Goal: Navigation & Orientation: Find specific page/section

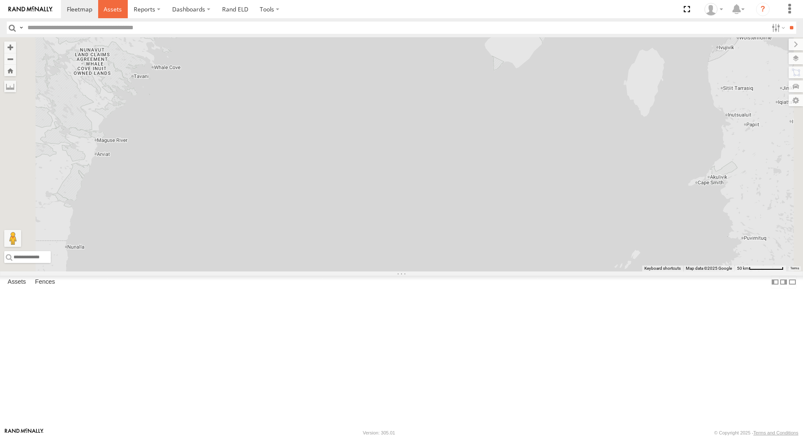
click at [110, 11] on span at bounding box center [113, 9] width 18 height 8
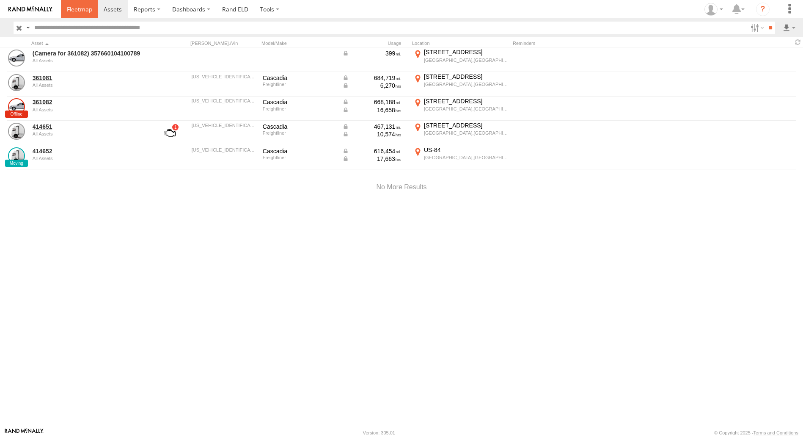
click at [82, 8] on span at bounding box center [79, 9] width 25 height 8
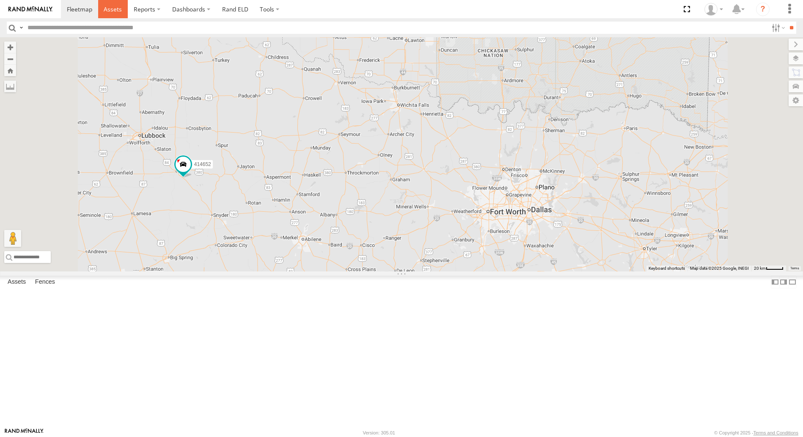
click at [114, 5] on span at bounding box center [113, 9] width 18 height 8
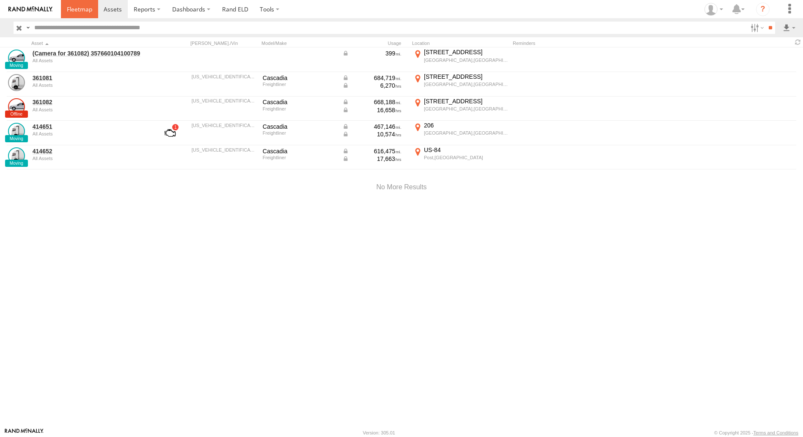
click at [84, 5] on span at bounding box center [79, 9] width 25 height 8
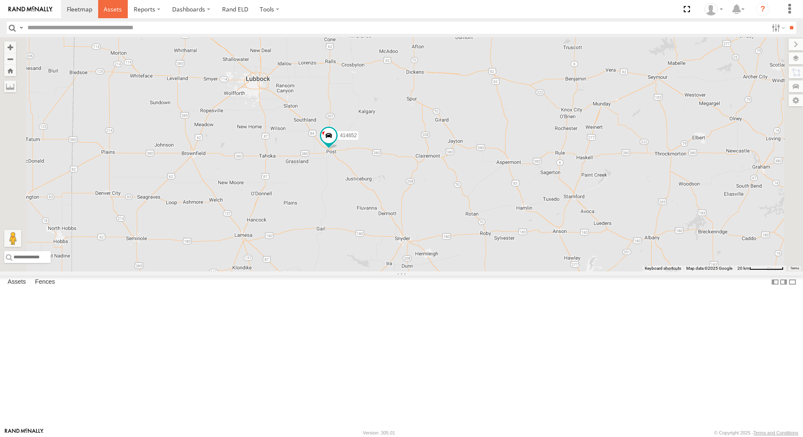
click at [110, 9] on span at bounding box center [113, 9] width 18 height 8
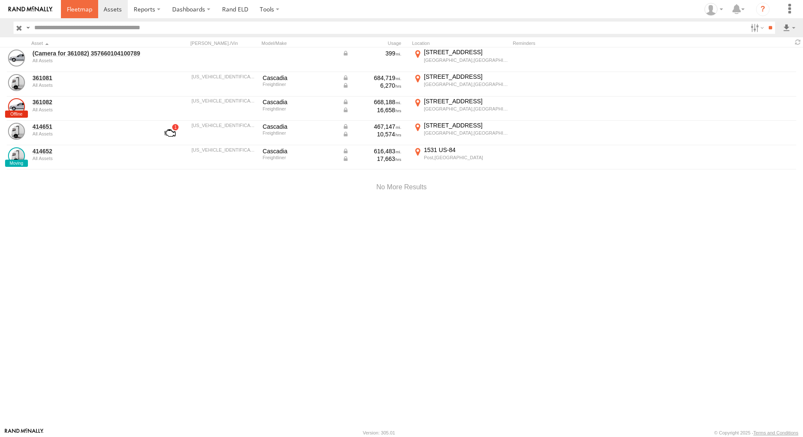
click at [81, 8] on span at bounding box center [79, 9] width 25 height 8
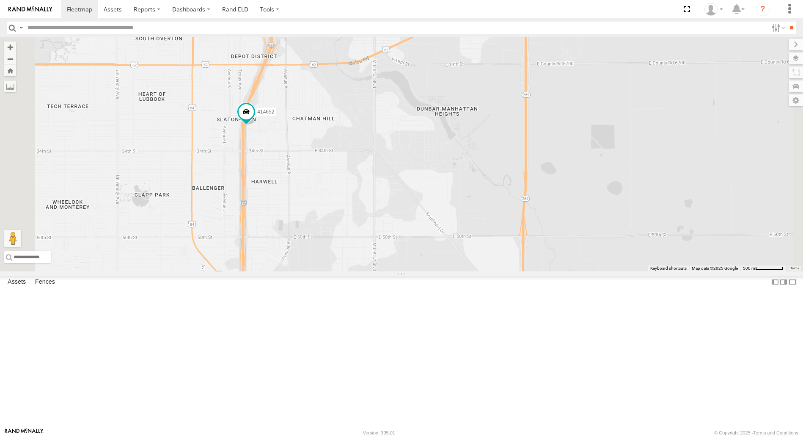
drag, startPoint x: 370, startPoint y: 378, endPoint x: 357, endPoint y: 282, distance: 96.4
click at [357, 271] on div "414652" at bounding box center [401, 154] width 803 height 234
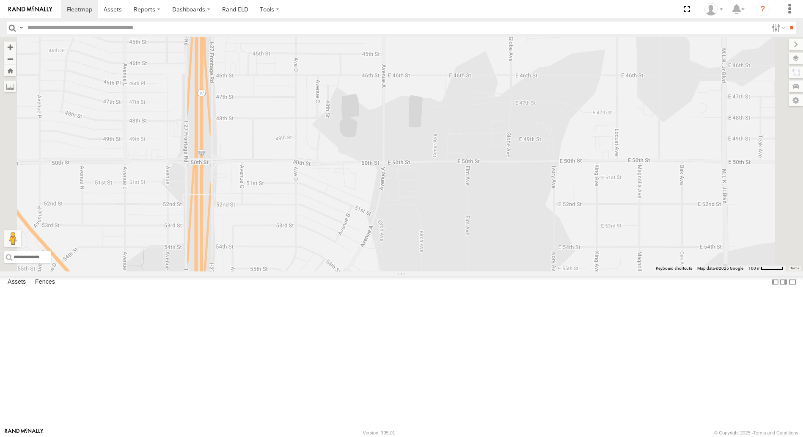
drag, startPoint x: 370, startPoint y: 311, endPoint x: 354, endPoint y: 177, distance: 135.1
click at [354, 177] on div "414652" at bounding box center [401, 154] width 803 height 234
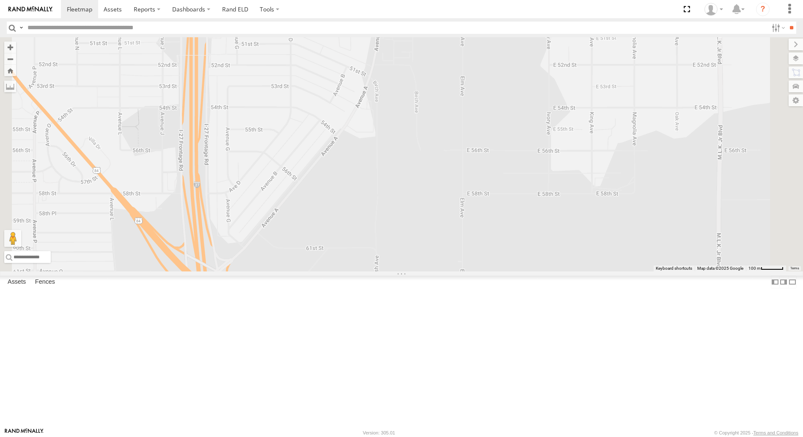
drag, startPoint x: 382, startPoint y: 395, endPoint x: 378, endPoint y: 253, distance: 142.2
click at [378, 254] on div "414652" at bounding box center [401, 154] width 803 height 234
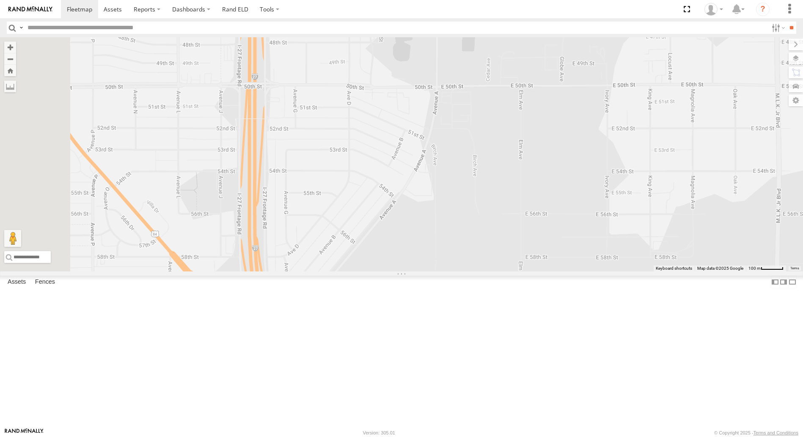
drag, startPoint x: 341, startPoint y: 201, endPoint x: 370, endPoint y: 232, distance: 42.2
click at [400, 264] on div "414652" at bounding box center [401, 154] width 803 height 234
